Goal: Task Accomplishment & Management: Manage account settings

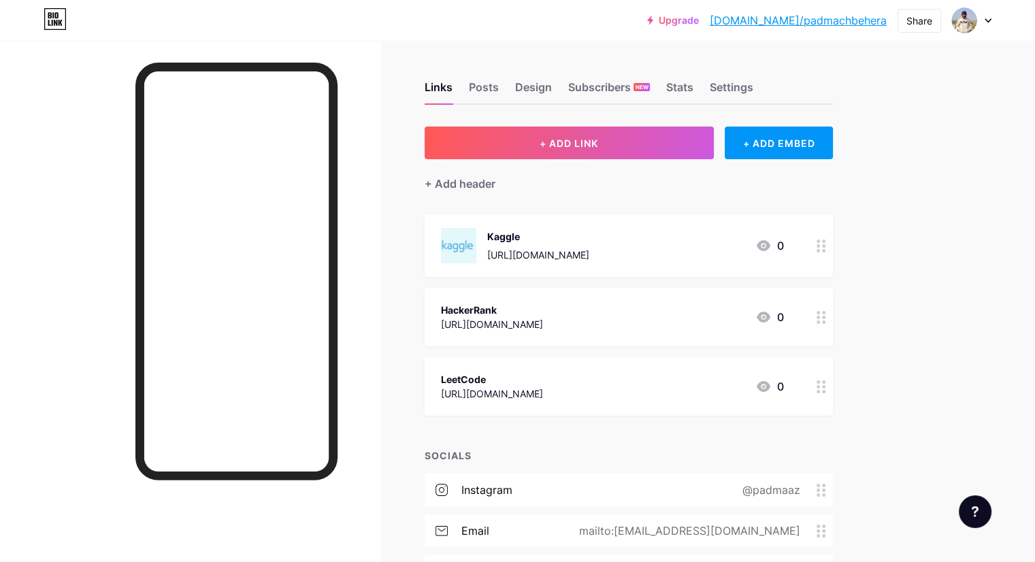
click at [979, 25] on div at bounding box center [971, 20] width 39 height 25
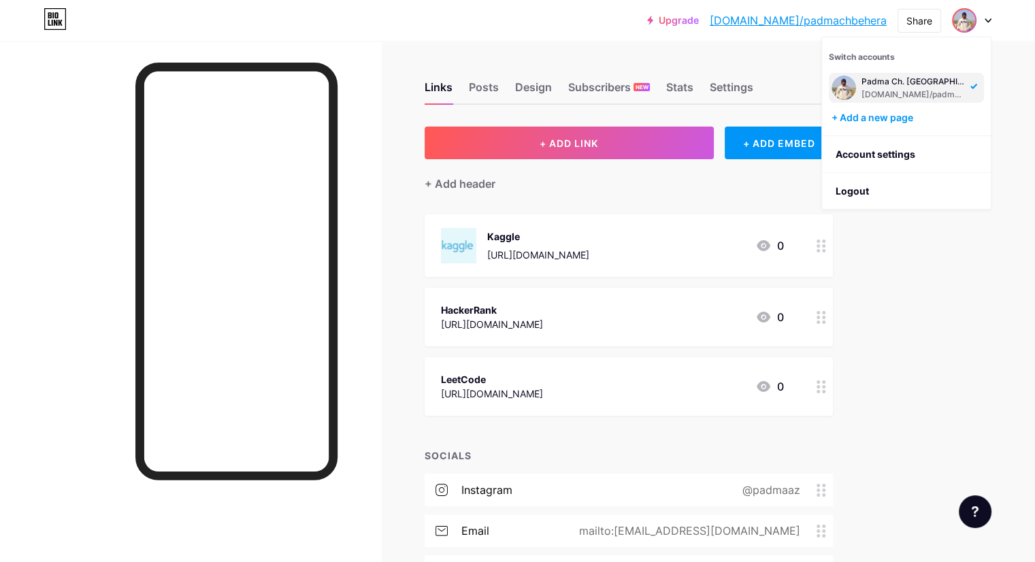
click at [894, 89] on div "[DOMAIN_NAME]/padmachbehera" at bounding box center [914, 94] width 105 height 11
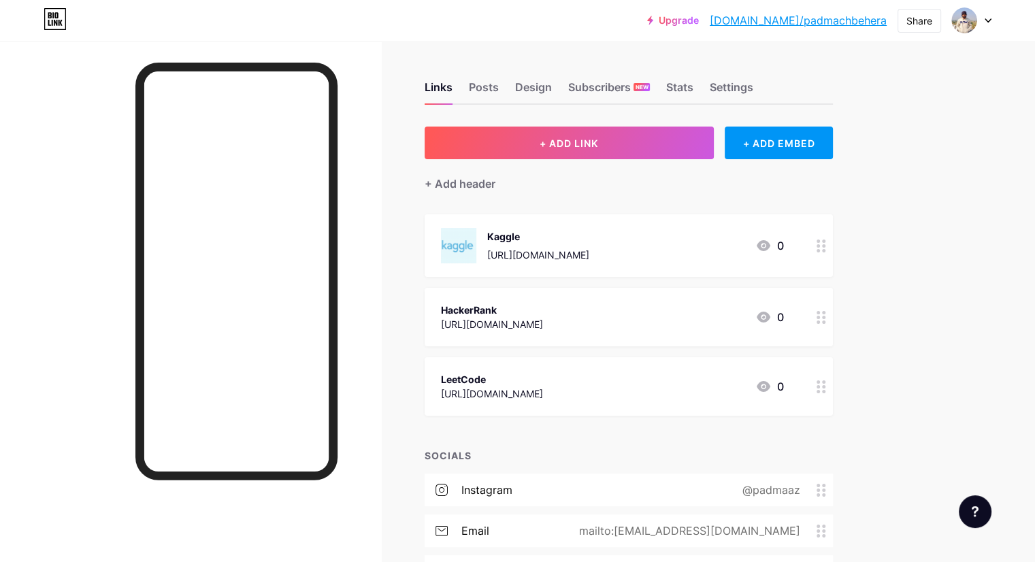
click at [753, 84] on div "Links Posts Design Subscribers NEW Stats Settings" at bounding box center [629, 81] width 408 height 48
click at [694, 85] on div "Stats" at bounding box center [679, 91] width 27 height 25
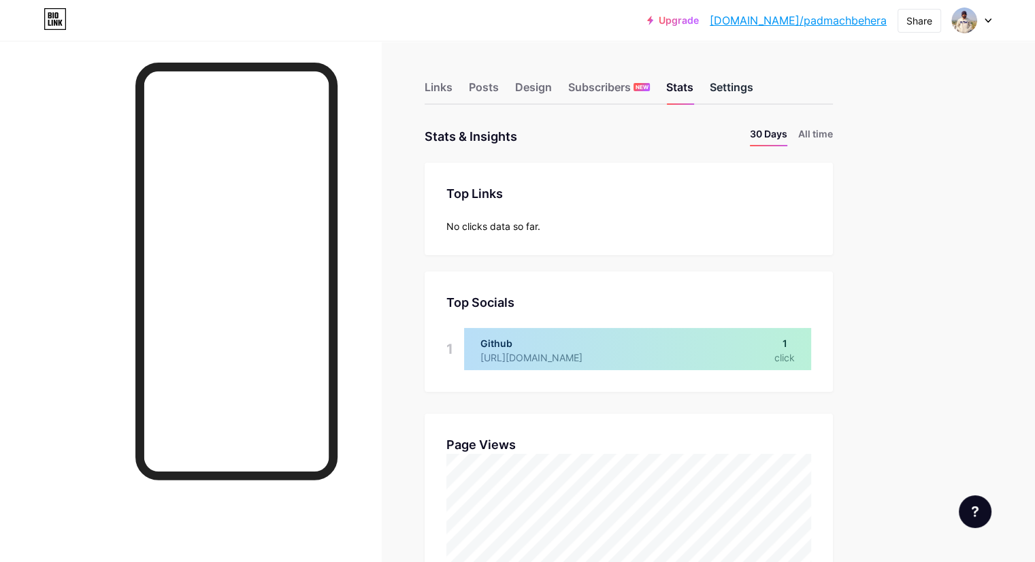
scroll to position [561, 1035]
click at [753, 90] on div "Settings" at bounding box center [732, 91] width 44 height 25
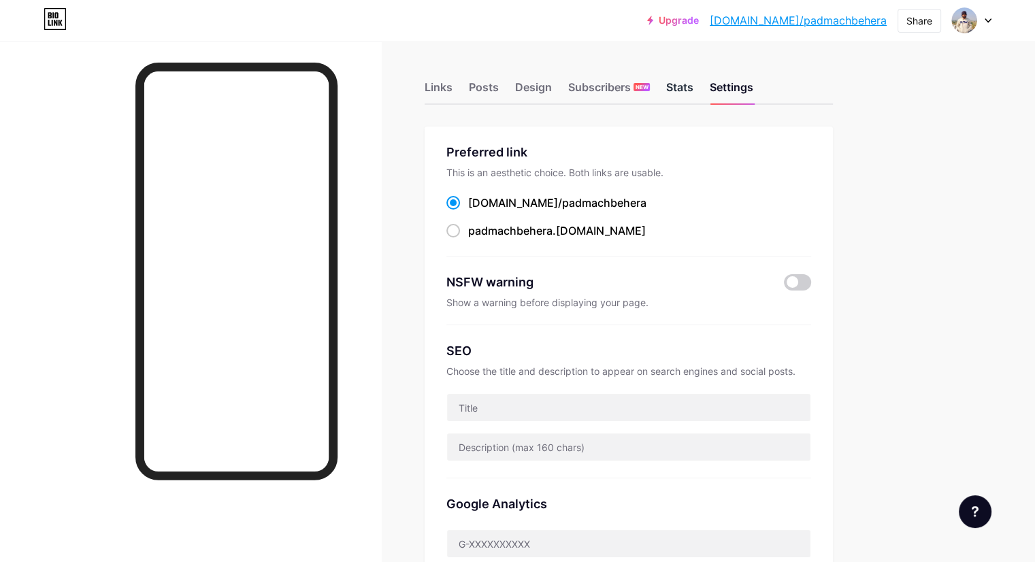
click at [694, 88] on div "Stats" at bounding box center [679, 91] width 27 height 25
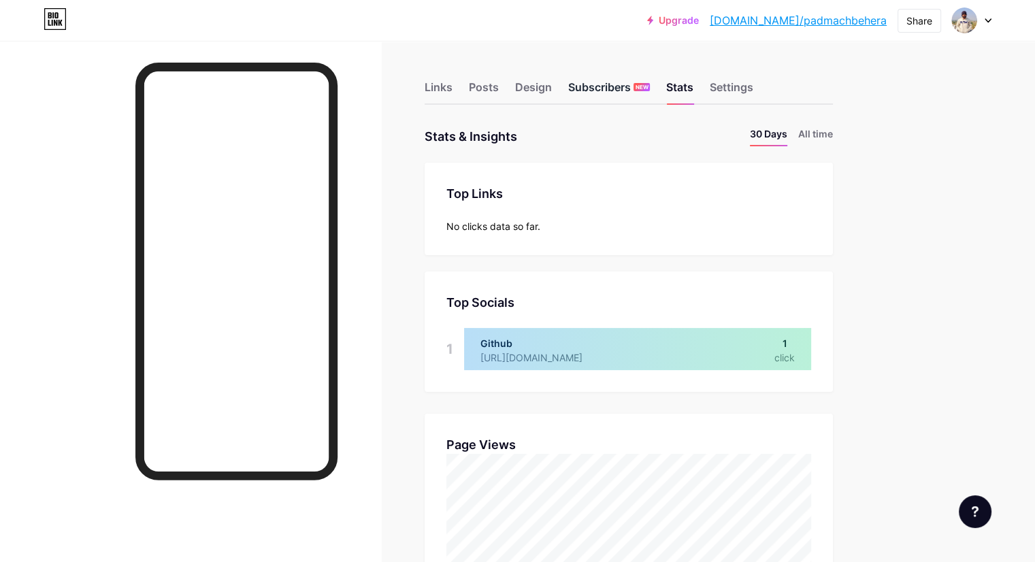
scroll to position [561, 1035]
click at [552, 82] on div "Design" at bounding box center [533, 91] width 37 height 25
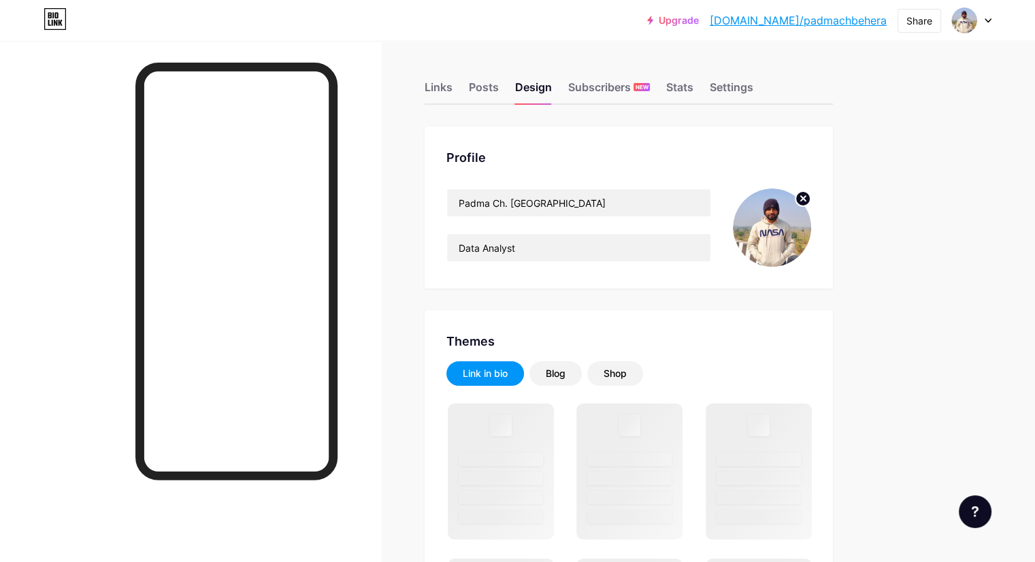
click at [811, 235] on img at bounding box center [772, 228] width 78 height 78
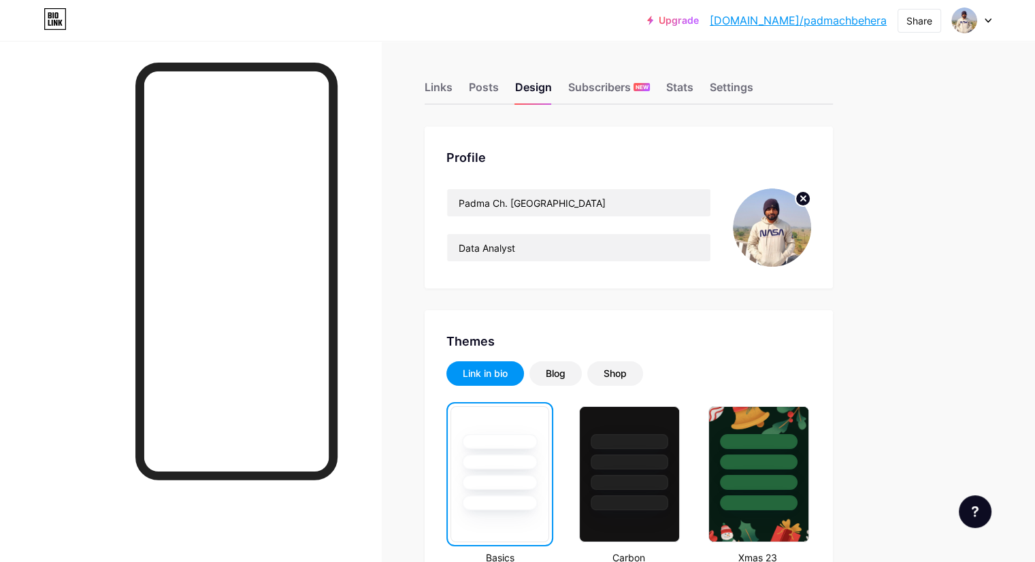
click at [811, 201] on circle at bounding box center [803, 198] width 15 height 15
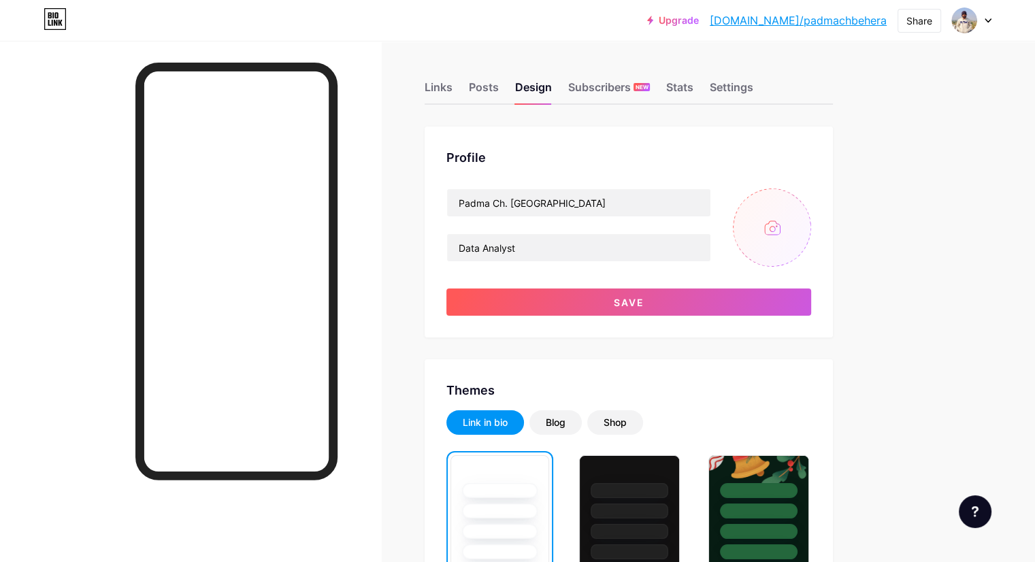
click at [811, 221] on input "file" at bounding box center [772, 228] width 78 height 78
type input "C:\fakepath\Bio.png"
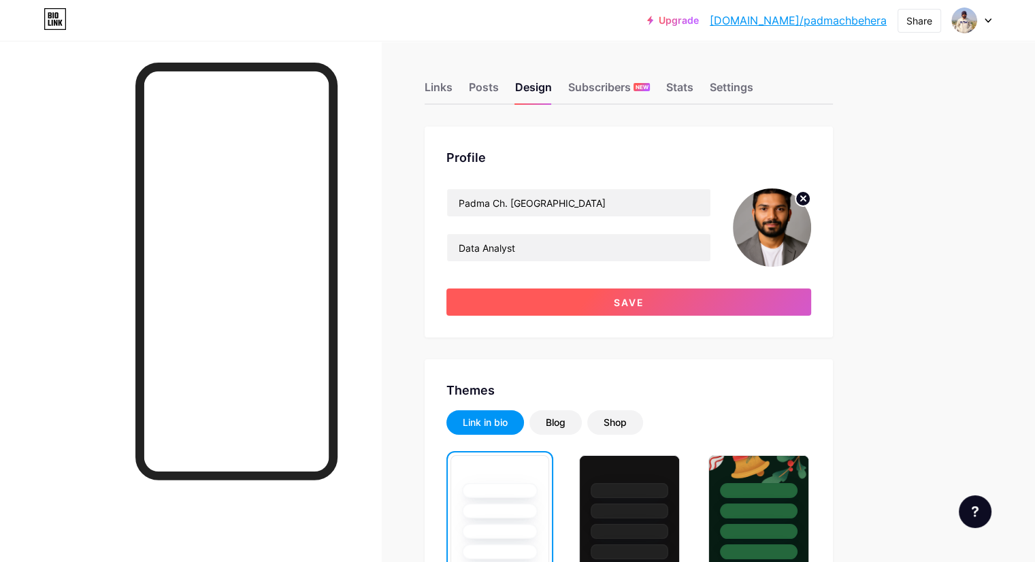
click at [750, 308] on button "Save" at bounding box center [628, 302] width 365 height 27
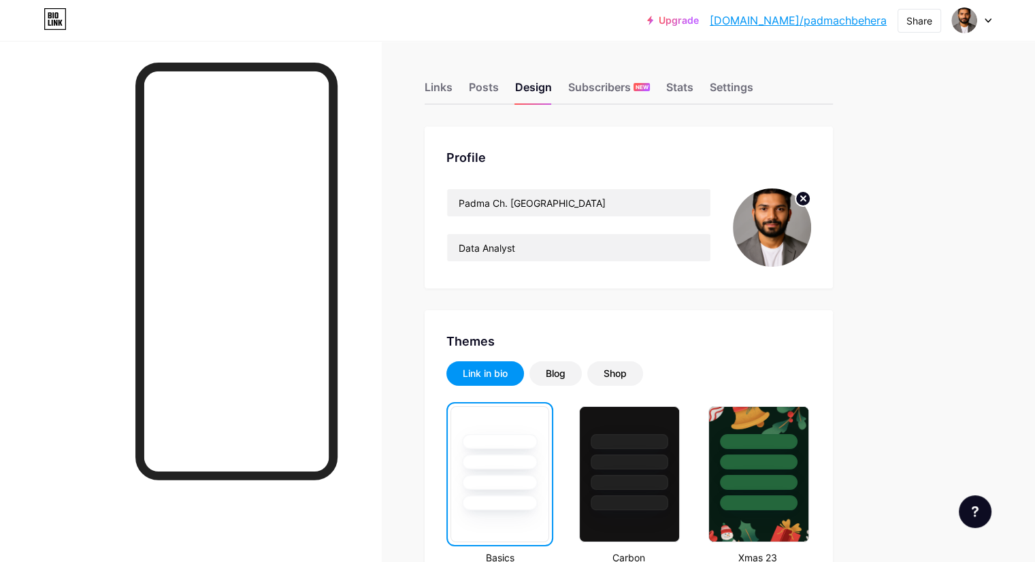
click at [811, 199] on circle at bounding box center [803, 198] width 15 height 15
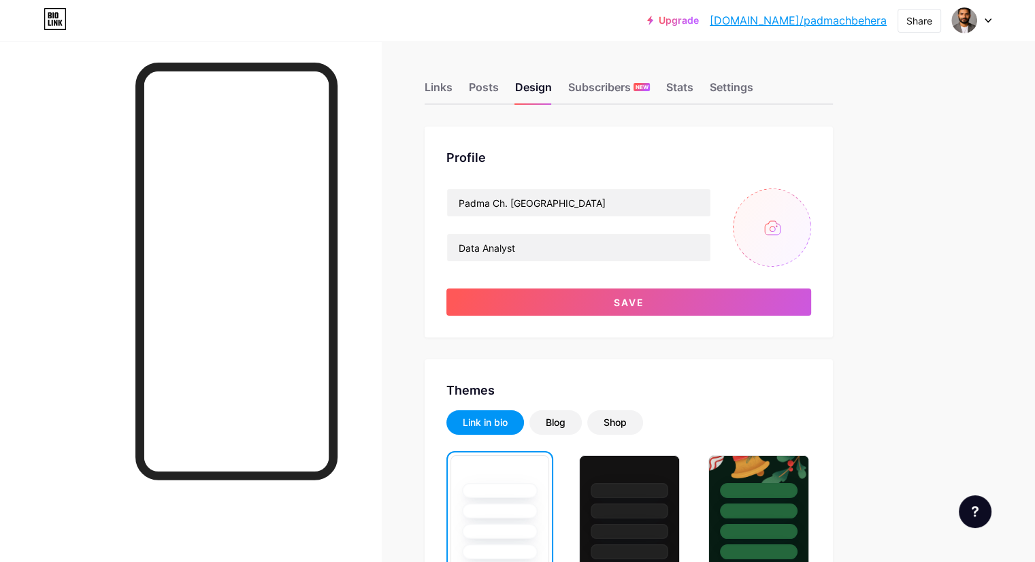
click at [811, 233] on input "file" at bounding box center [772, 228] width 78 height 78
type input "C:\fakepath\Bio (1).png"
click at [811, 206] on icon at bounding box center [803, 199] width 16 height 16
click at [811, 243] on input "file" at bounding box center [772, 228] width 78 height 78
type input "C:\fakepath\Picsart_25-08-13_[PHONE_NUMBER].png"
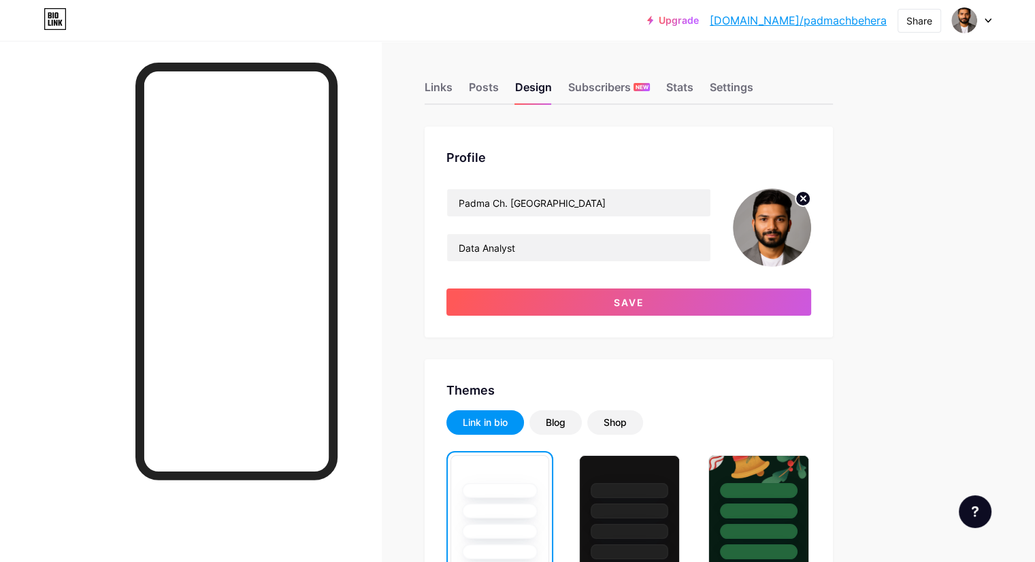
click at [811, 199] on circle at bounding box center [803, 198] width 15 height 15
click at [811, 237] on input "file" at bounding box center [772, 228] width 78 height 78
type input "C:\fakepath\Untitled Project.jpg"
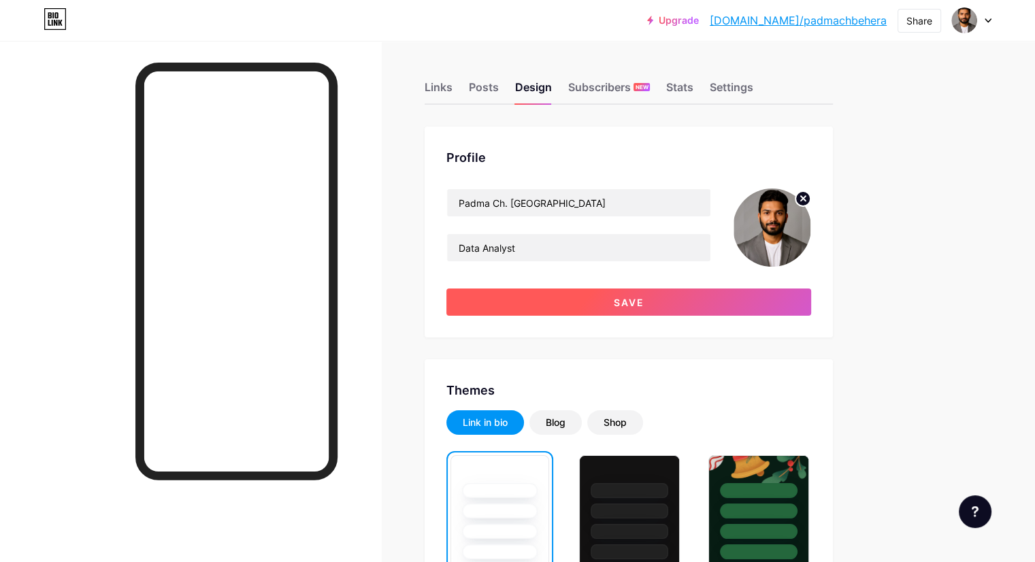
click at [645, 298] on span "Save" at bounding box center [629, 303] width 31 height 12
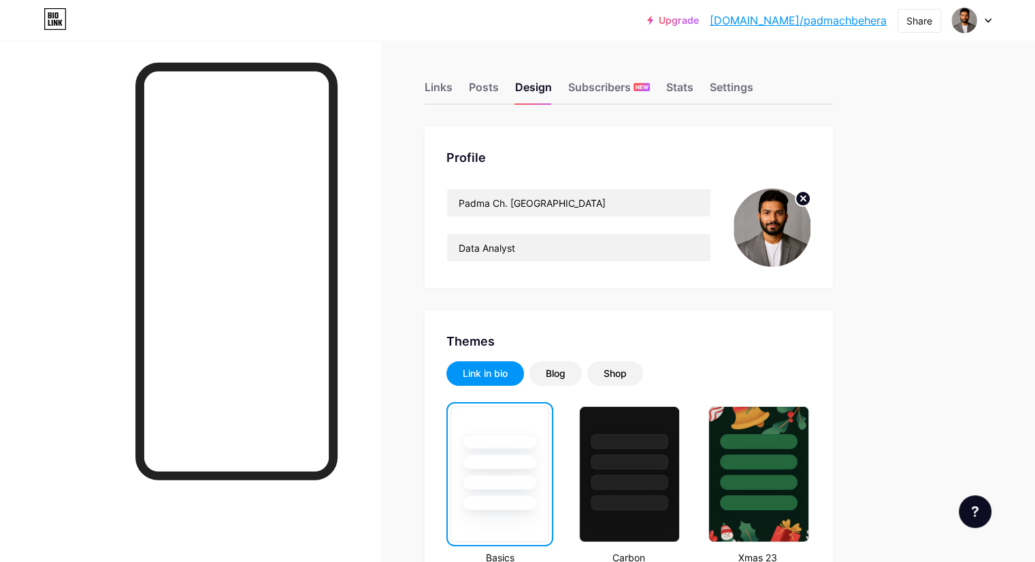
click at [811, 201] on circle at bounding box center [803, 198] width 15 height 15
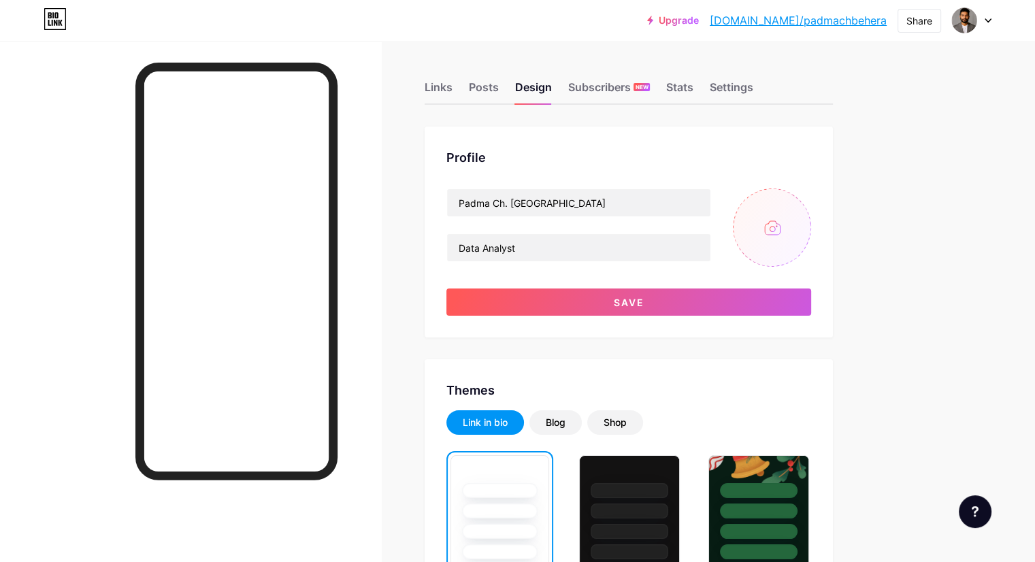
click at [811, 227] on input "file" at bounding box center [772, 228] width 78 height 78
type input "C:\fakepath\Picsart_25-08-13_[PHONE_NUMBER].png"
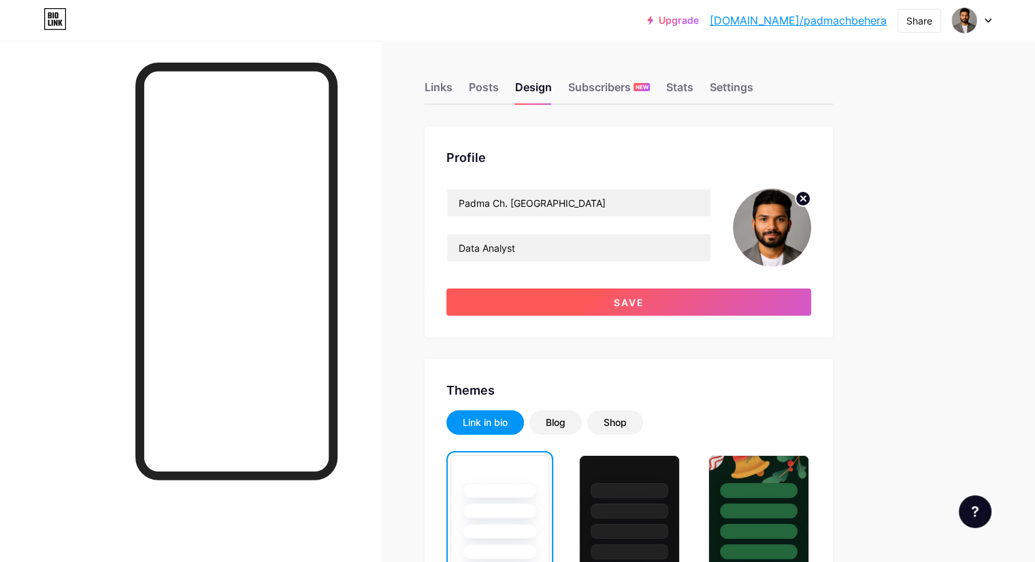
click at [645, 301] on span "Save" at bounding box center [629, 303] width 31 height 12
